Goal: Information Seeking & Learning: Learn about a topic

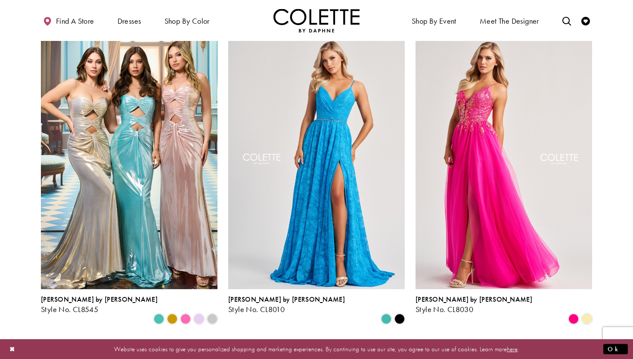
scroll to position [1191, 0]
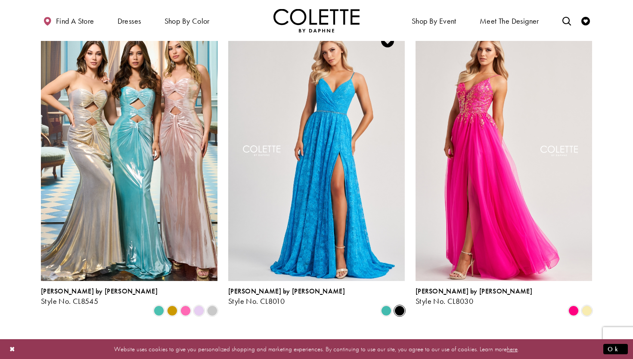
click at [401, 305] on span "Product List" at bounding box center [400, 310] width 10 height 10
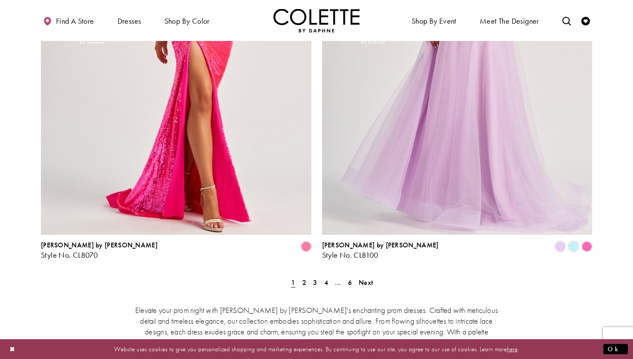
scroll to position [1678, 0]
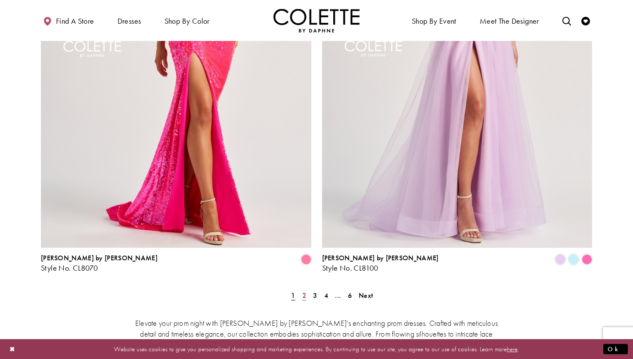
click at [305, 291] on span "2" at bounding box center [304, 295] width 4 height 9
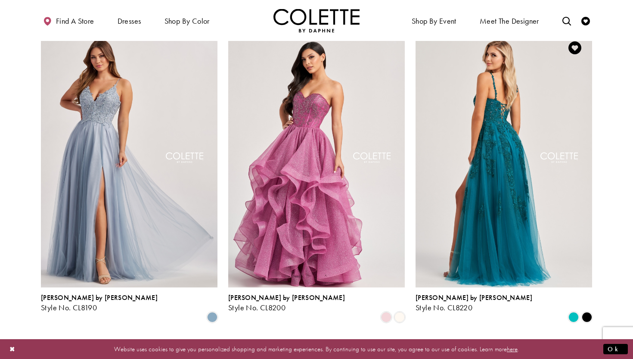
scroll to position [873, 0]
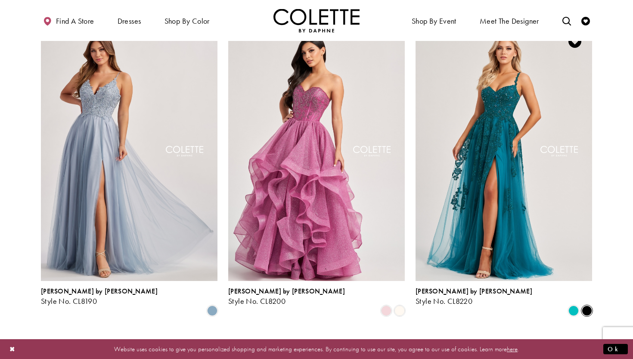
click at [586, 305] on span "Product List" at bounding box center [587, 310] width 10 height 10
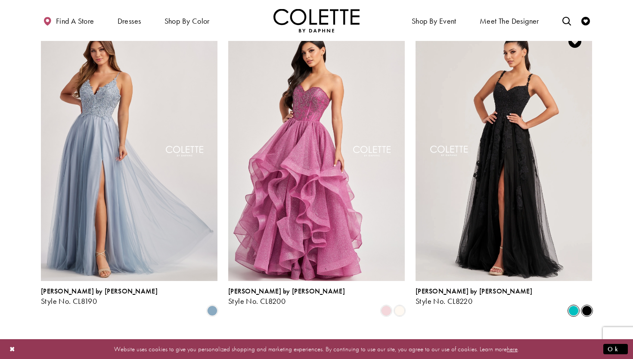
click at [577, 305] on span "Product List" at bounding box center [574, 310] width 10 height 10
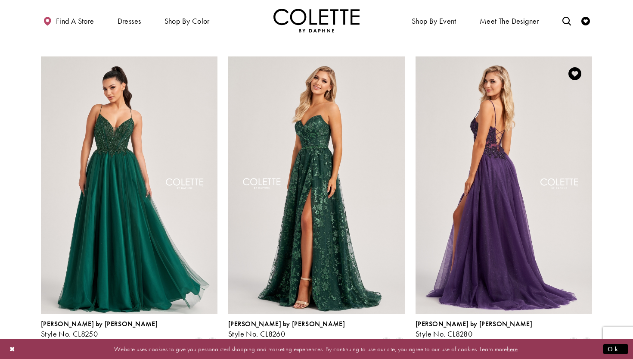
scroll to position [1162, 0]
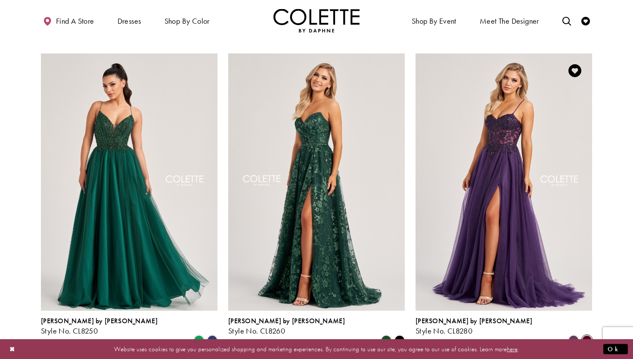
click at [587, 335] on span "Product List" at bounding box center [587, 340] width 10 height 10
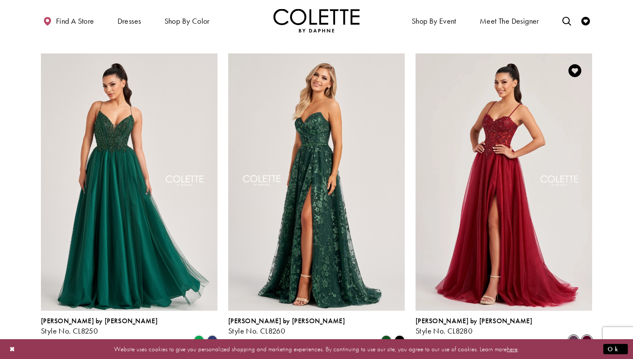
click at [576, 335] on span "Product List" at bounding box center [574, 340] width 10 height 10
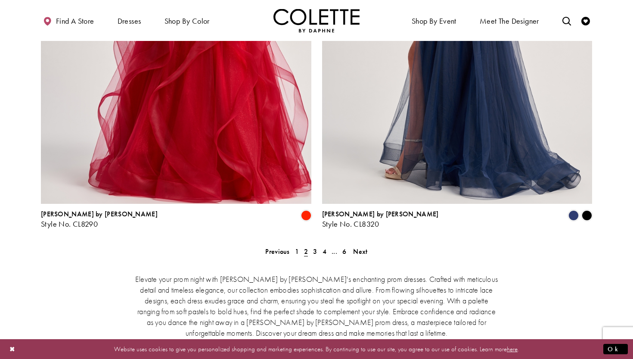
scroll to position [1789, 0]
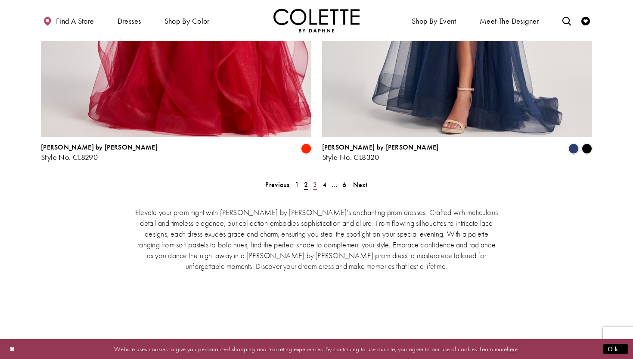
click at [313, 180] on span "3" at bounding box center [315, 184] width 4 height 9
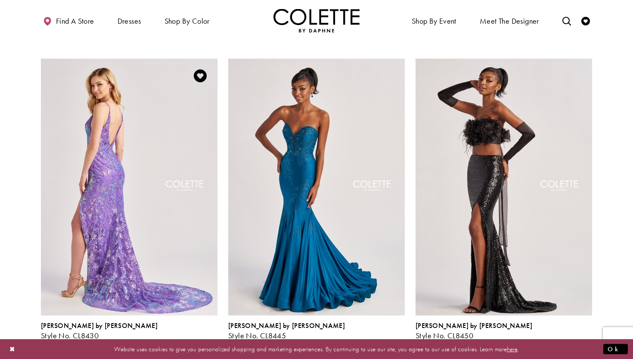
scroll to position [527, 0]
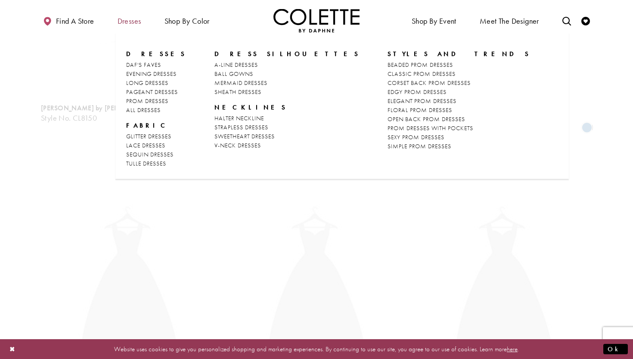
scroll to position [221, 0]
